Goal: Find specific page/section: Find specific page/section

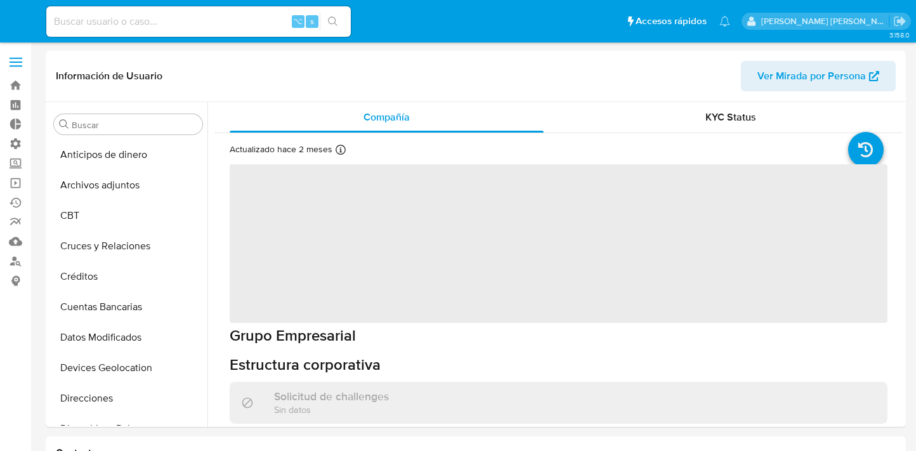
select select "10"
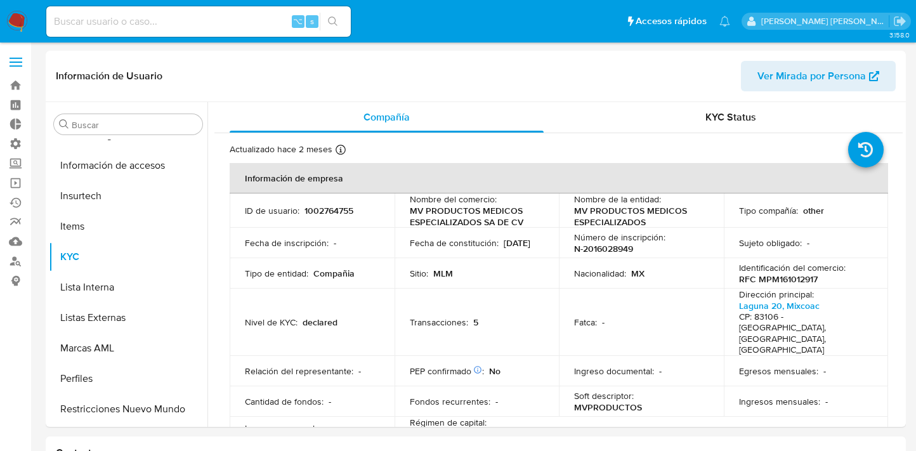
scroll to position [536, 0]
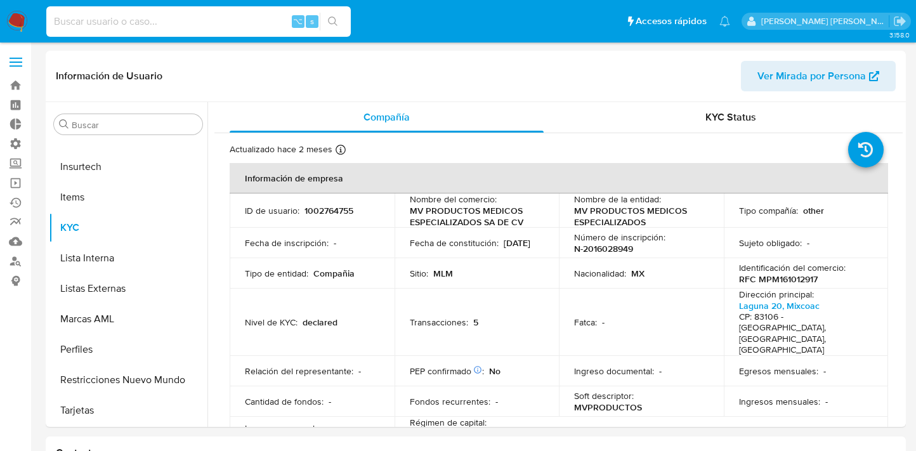
click at [258, 25] on input at bounding box center [198, 21] width 304 height 16
paste input "3ISawE3wFlHckxqSZkWIg4mL"
type input "3ISawE3wFlHckxqSZkWIg4mL"
click at [267, 20] on input "3ISawE3wFlHckxqSZkWIg4mL" at bounding box center [198, 21] width 304 height 16
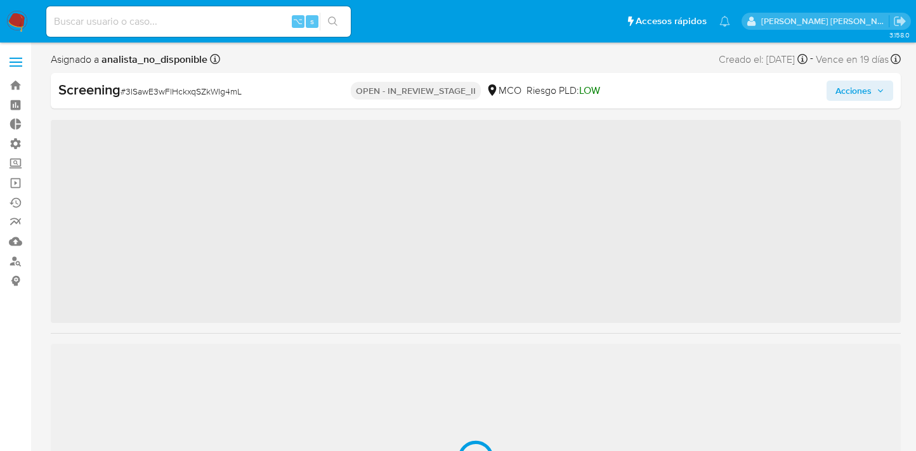
scroll to position [536, 0]
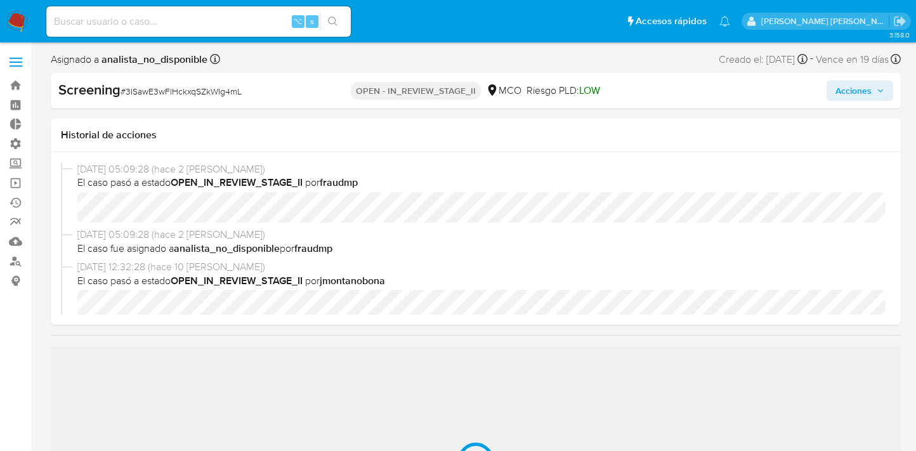
select select "10"
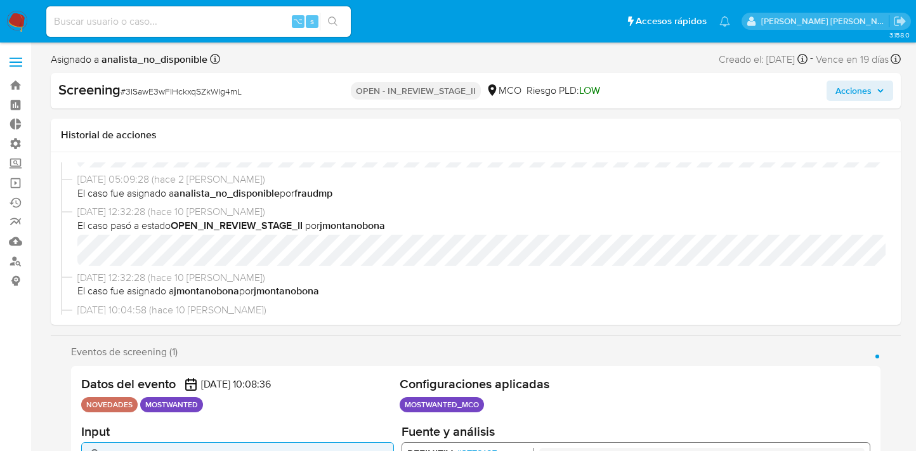
scroll to position [56, 0]
